Goal: Task Accomplishment & Management: Manage account settings

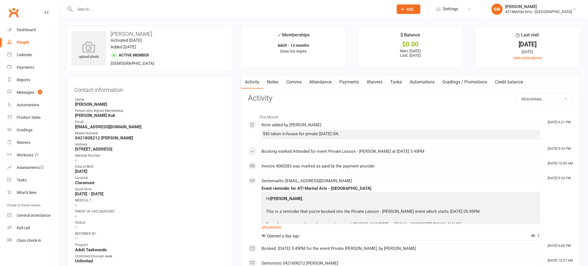
click at [100, 10] on input "text" at bounding box center [231, 9] width 317 height 8
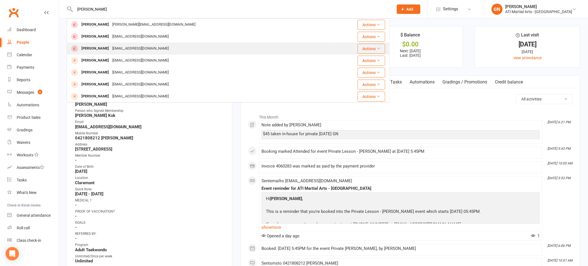
type input "[PERSON_NAME]"
click at [96, 48] on div "[PERSON_NAME]" at bounding box center [95, 48] width 31 height 8
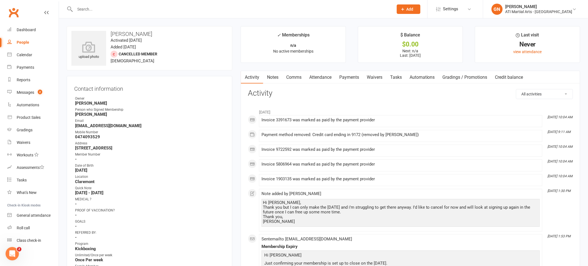
click at [85, 12] on input "text" at bounding box center [231, 9] width 317 height 8
click at [25, 86] on link "Messages 2" at bounding box center [32, 92] width 51 height 13
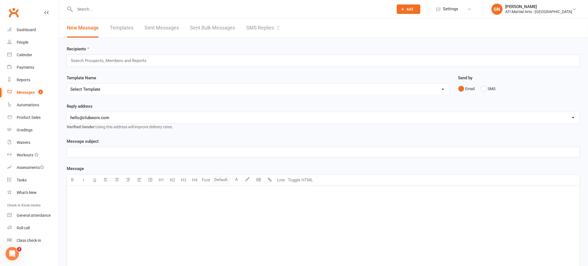
click at [262, 28] on link "SMS Replies 2" at bounding box center [262, 27] width 33 height 19
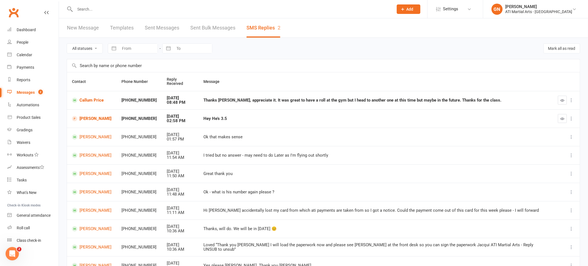
click at [108, 9] on input "text" at bounding box center [231, 9] width 317 height 8
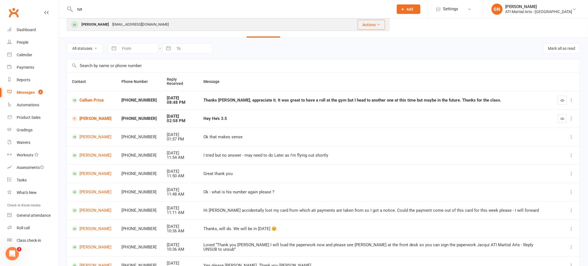
type input "tut"
click at [99, 25] on div "[PERSON_NAME]" at bounding box center [95, 25] width 31 height 8
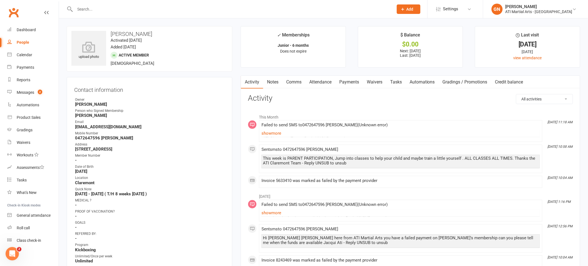
click at [273, 83] on link "Notes" at bounding box center [272, 82] width 19 height 13
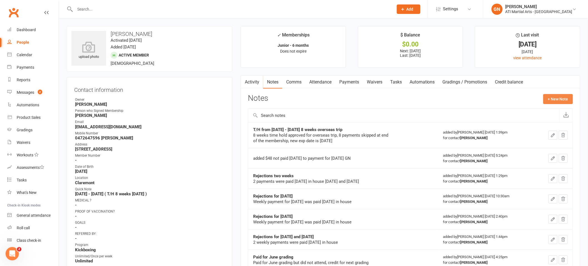
click at [557, 99] on button "+ New Note" at bounding box center [558, 99] width 30 height 10
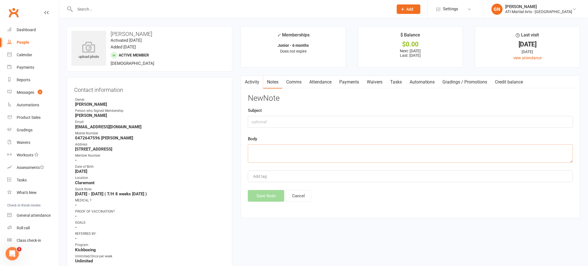
paste textarea "Hi, my husband reached out to me [DATE] asking to forward the two emails that h…"
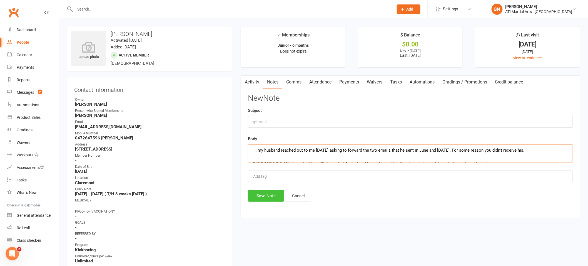
scroll to position [70, 0]
type textarea "Hi, my husband reached out to me [DATE] asking to forward the two emails that h…"
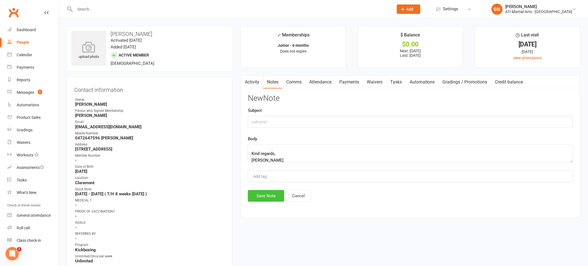
click at [270, 196] on button "Save Note" at bounding box center [266, 196] width 36 height 12
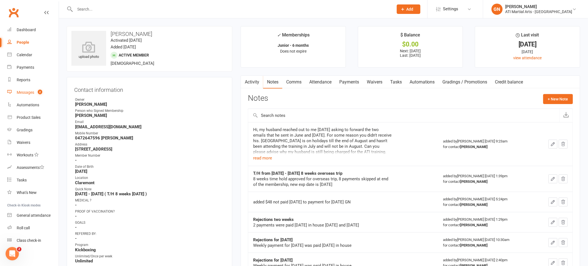
click at [26, 92] on div "Messages" at bounding box center [26, 92] width 18 height 4
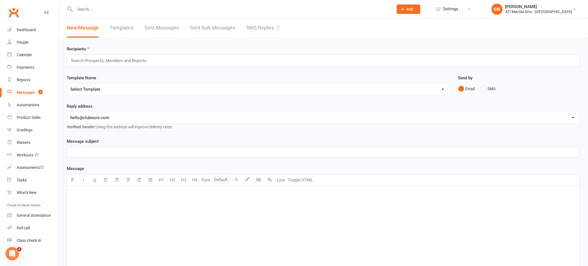
click at [260, 28] on link "SMS Replies 2" at bounding box center [262, 27] width 33 height 19
